Goal: Task Accomplishment & Management: Manage account settings

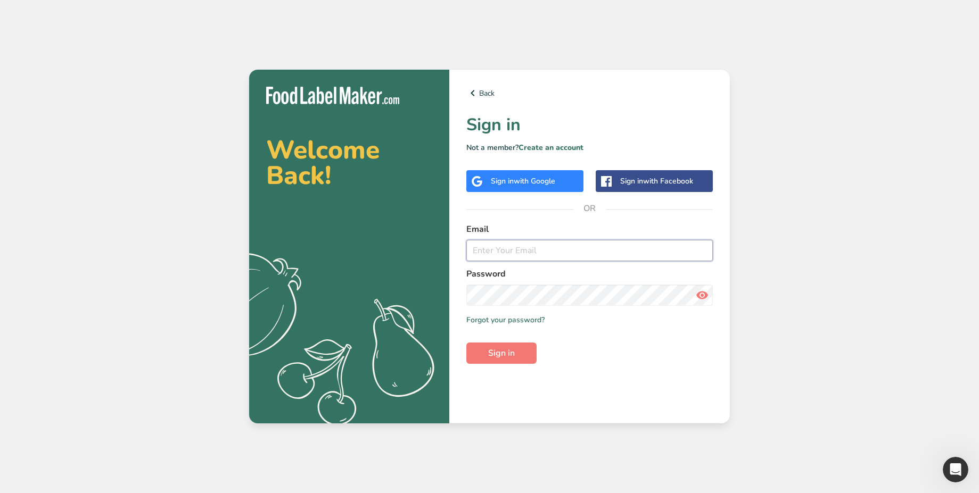
click at [577, 252] on input "email" at bounding box center [589, 250] width 246 height 21
paste input "[EMAIL_ADDRESS][DOMAIN_NAME]"
type input "[EMAIL_ADDRESS][DOMAIN_NAME]"
click at [513, 357] on span "Sign in" at bounding box center [501, 353] width 27 height 13
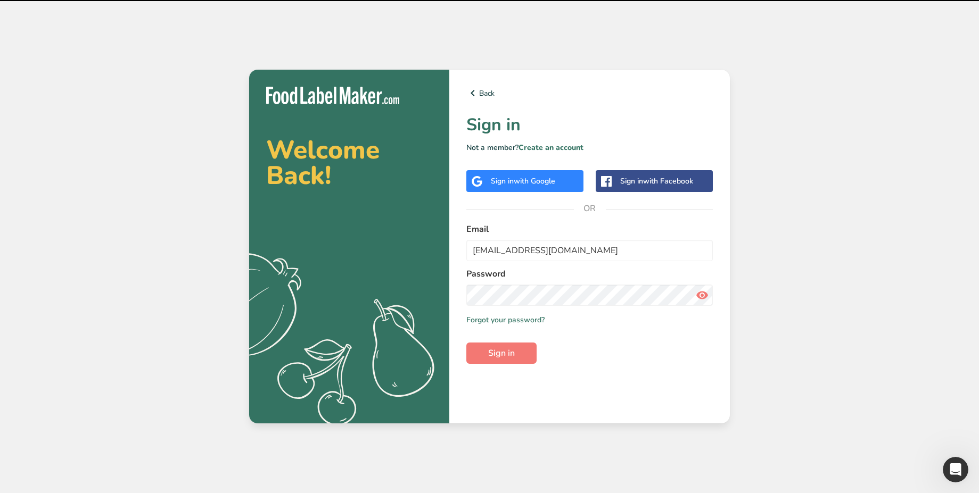
click at [706, 302] on icon at bounding box center [701, 295] width 13 height 19
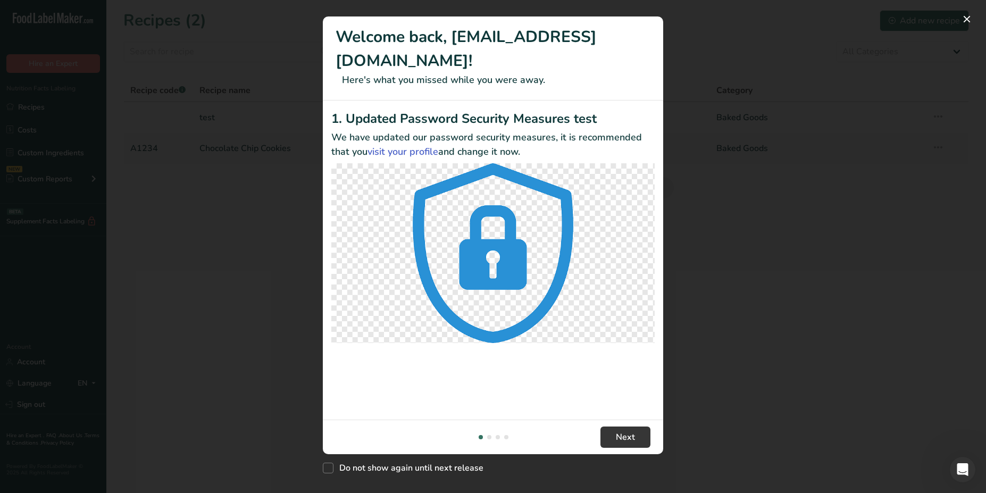
click at [709, 361] on div "New Features" at bounding box center [493, 246] width 986 height 493
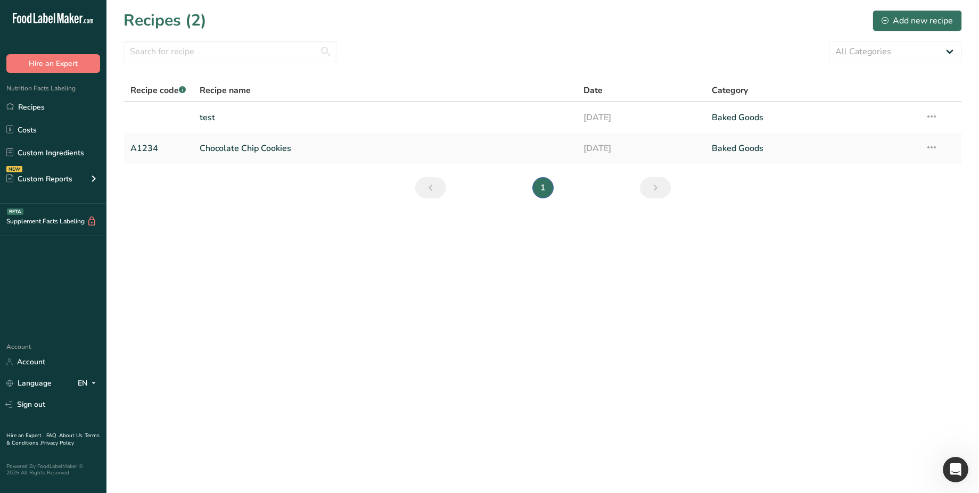
click at [51, 372] on div "Account Account Language EN English Spanish Sign out" at bounding box center [53, 377] width 106 height 74
click at [34, 366] on link "Account" at bounding box center [53, 362] width 106 height 19
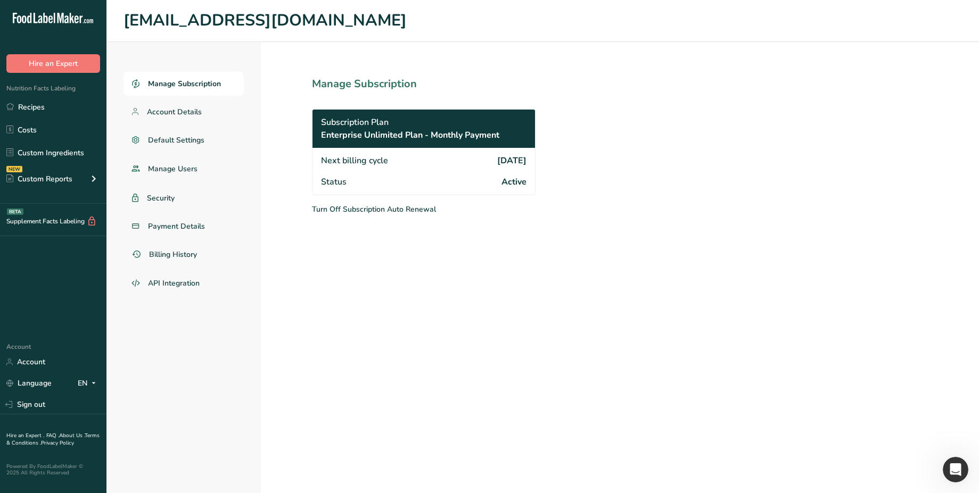
click at [709, 81] on div "Manage Subscription Account Details Default Settings Manage Users Security Paym…" at bounding box center [542, 267] width 872 height 451
click at [192, 224] on span "Payment Details" at bounding box center [176, 226] width 57 height 11
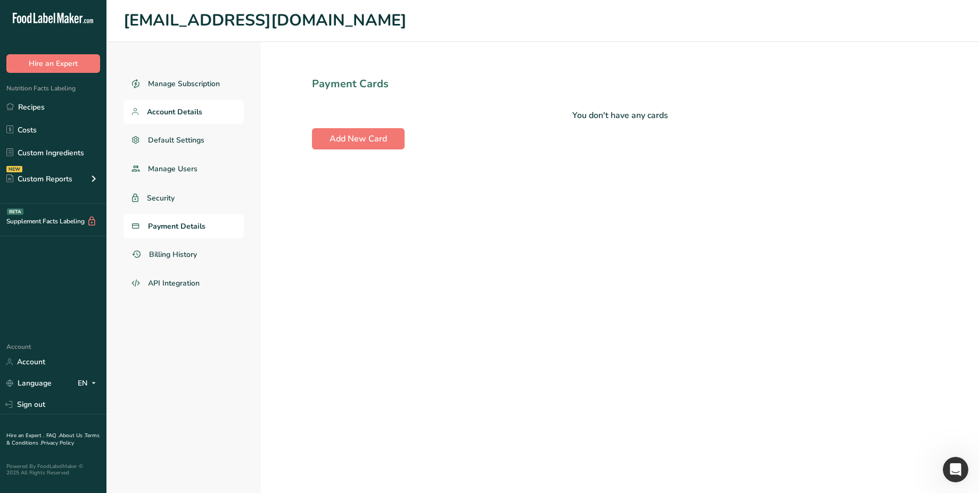
click at [178, 117] on link "Account Details" at bounding box center [183, 112] width 120 height 24
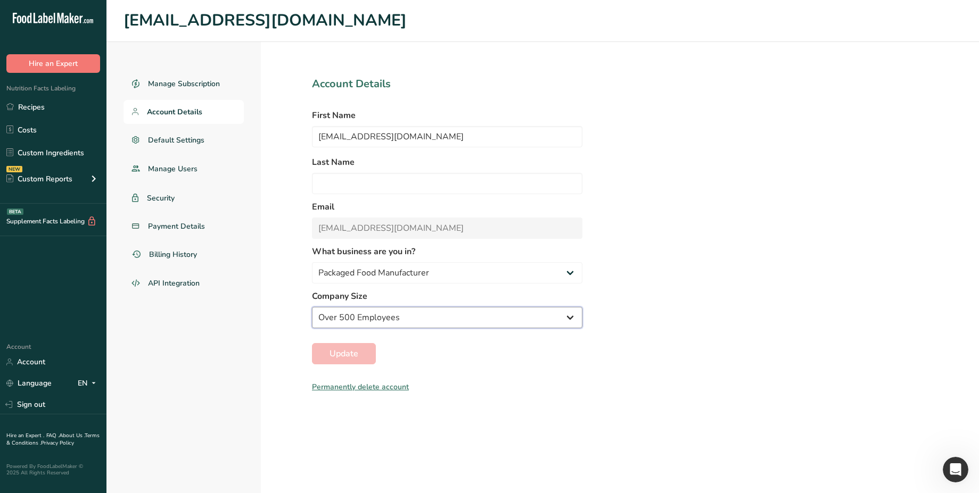
select select "16"
click at [312, 307] on select "Over 500 Employees test 1 1 Fewer than 10 Employees Fewer than 10 Employees 123…" at bounding box center [447, 317] width 270 height 21
select select "3"
click at [312, 262] on select "Packaged Food Manufacturer Restaurant & Cafe Bakery Meal Plans & Catering Compa…" at bounding box center [447, 272] width 270 height 21
click at [353, 352] on span "Update" at bounding box center [343, 353] width 29 height 13
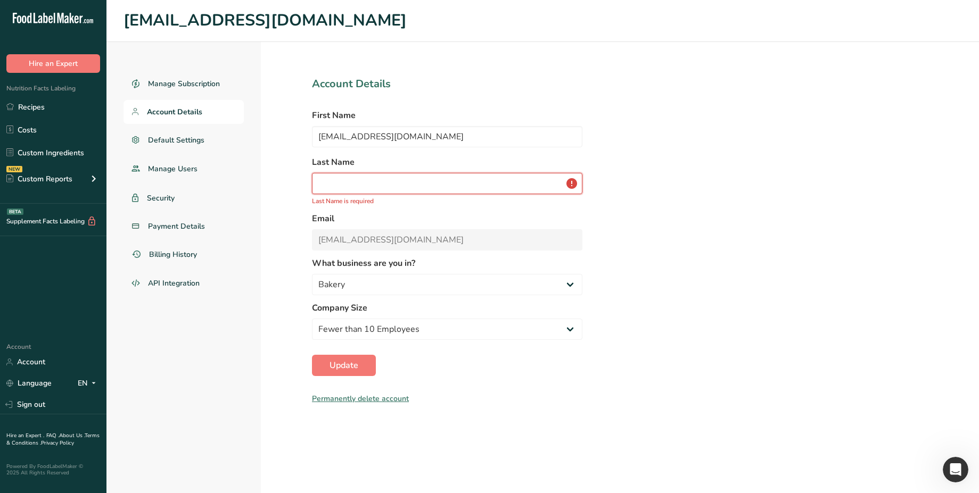
click at [335, 178] on input "text" at bounding box center [447, 183] width 270 height 21
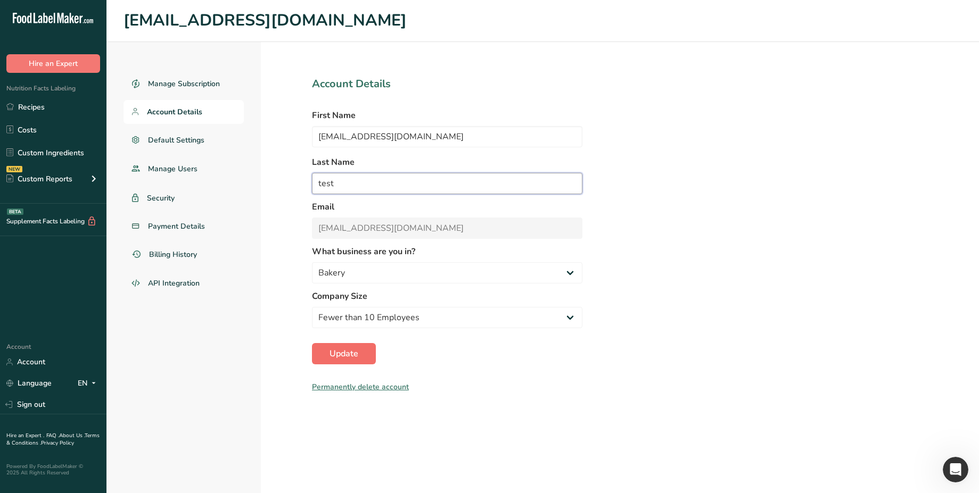
type input "test"
click at [363, 354] on button "Update" at bounding box center [344, 353] width 64 height 21
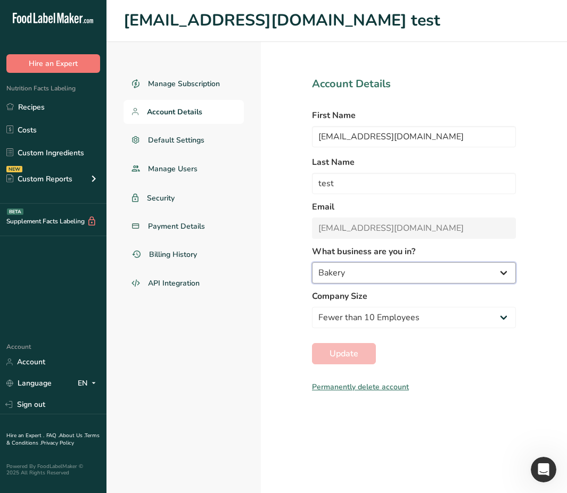
select select "4"
click at [312, 262] on select "Packaged Food Manufacturer Restaurant & Cafe Bakery Meal Plans & Catering Compa…" at bounding box center [414, 272] width 204 height 21
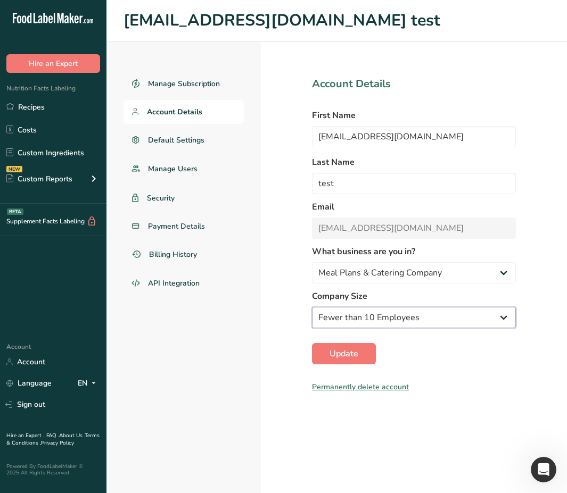
select select "20"
click at [312, 307] on select "Over 500 Employees test 1 1 Fewer than 10 Employees Fewer than 10 Employees 123…" at bounding box center [414, 317] width 204 height 21
click at [350, 357] on span "Update" at bounding box center [343, 353] width 29 height 13
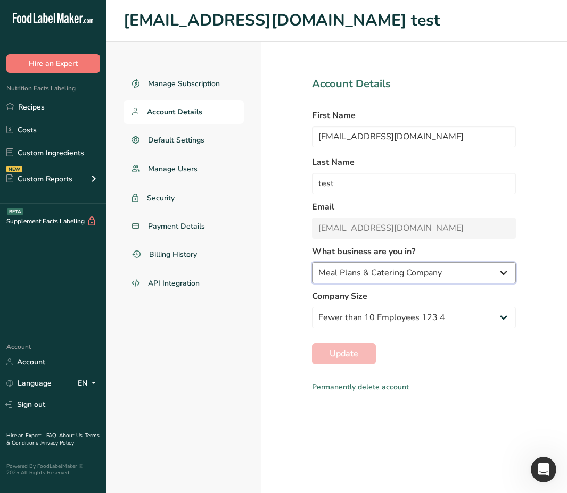
select select "2"
click at [312, 262] on select "Packaged Food Manufacturer Restaurant & Cafe Bakery Meal Plans & Catering Compa…" at bounding box center [414, 272] width 204 height 21
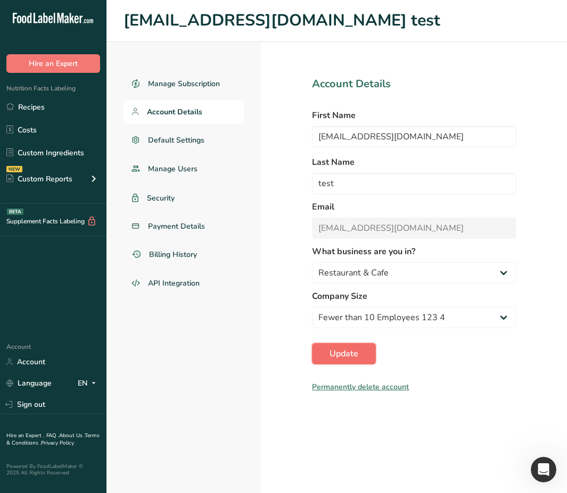
click at [359, 357] on button "Update" at bounding box center [344, 353] width 64 height 21
